Goal: Find specific page/section: Find specific page/section

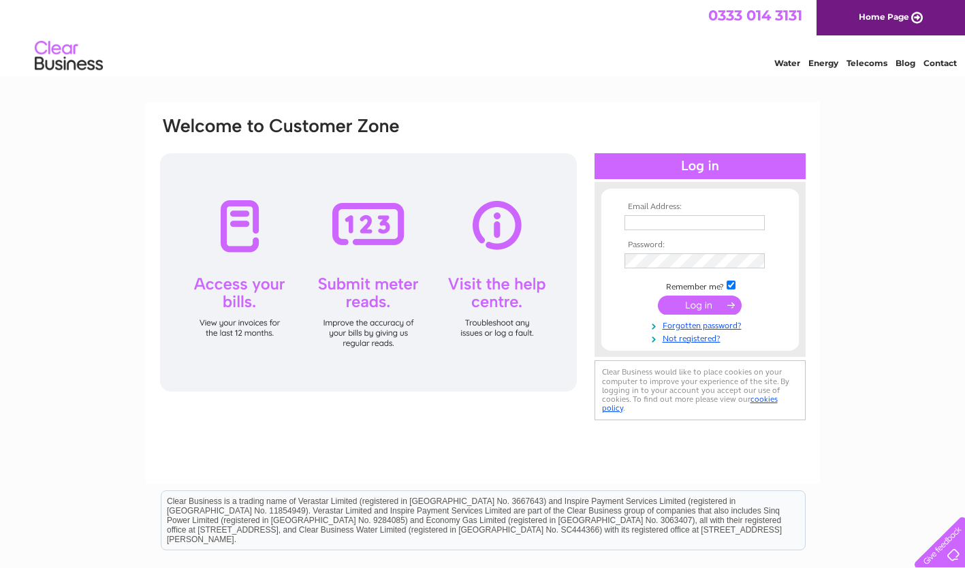
type input "alison@ortak.co.uk"
click at [695, 306] on input "submit" at bounding box center [700, 305] width 84 height 19
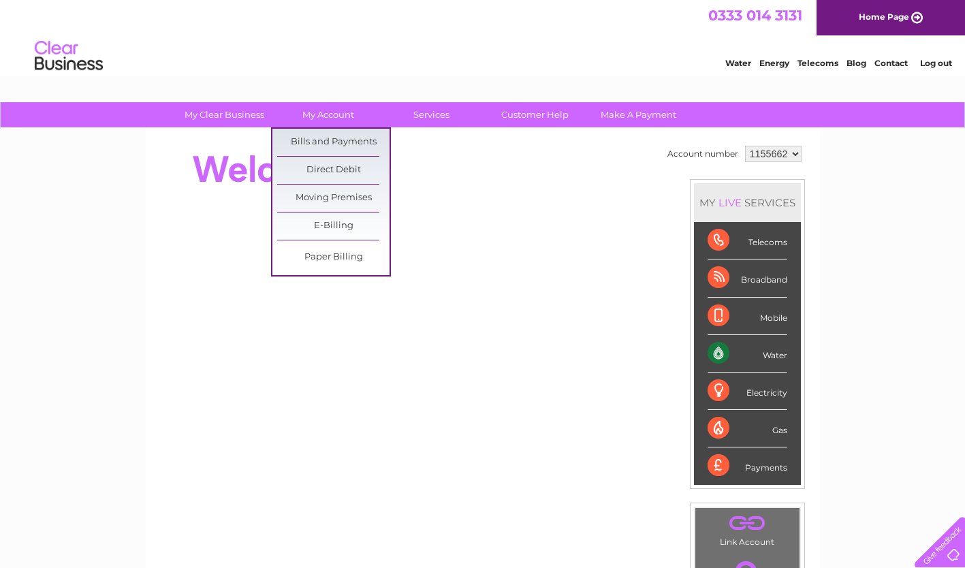
click at [338, 138] on link "Bills and Payments" at bounding box center [333, 142] width 112 height 27
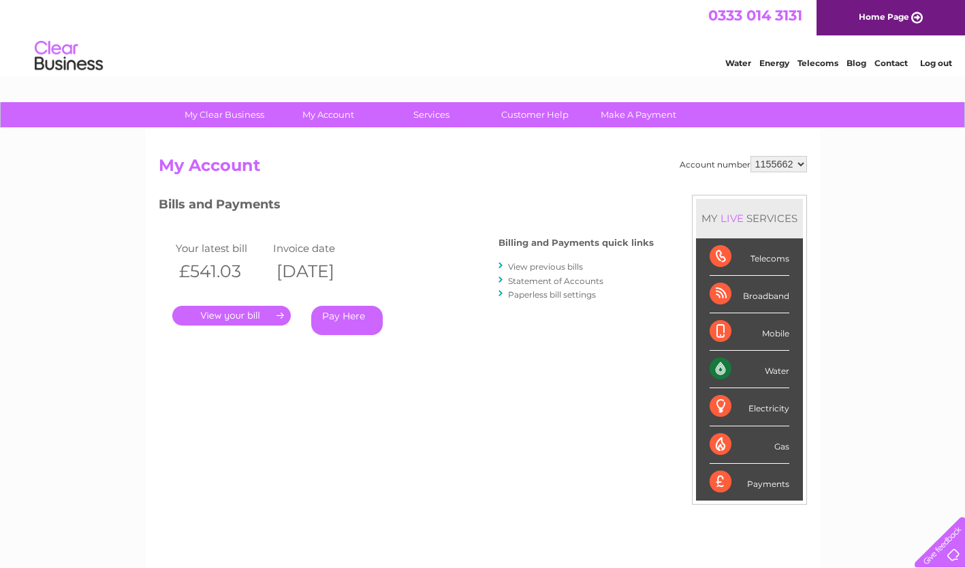
click at [250, 315] on link "." at bounding box center [231, 316] width 118 height 20
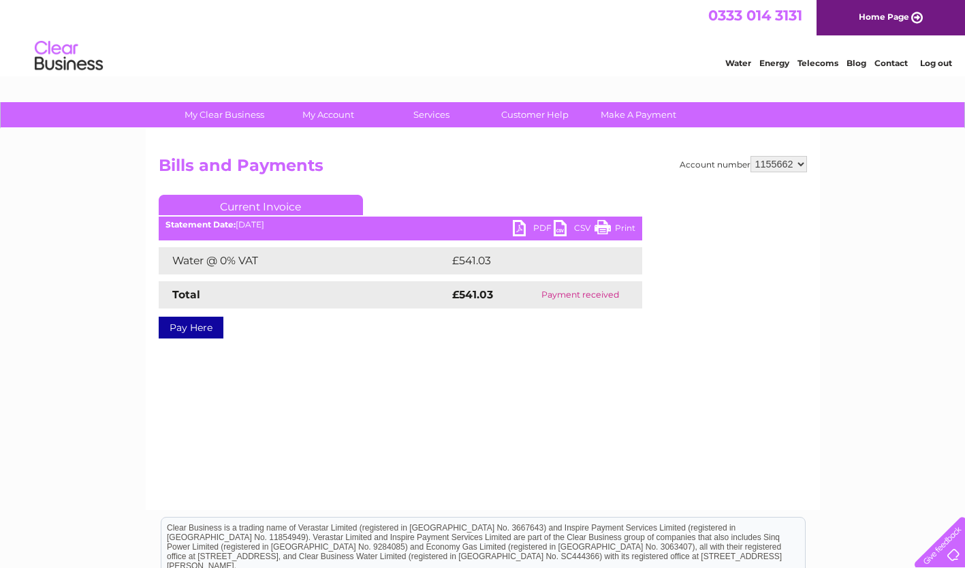
click at [533, 231] on link "PDF" at bounding box center [533, 230] width 41 height 20
